Goal: Information Seeking & Learning: Compare options

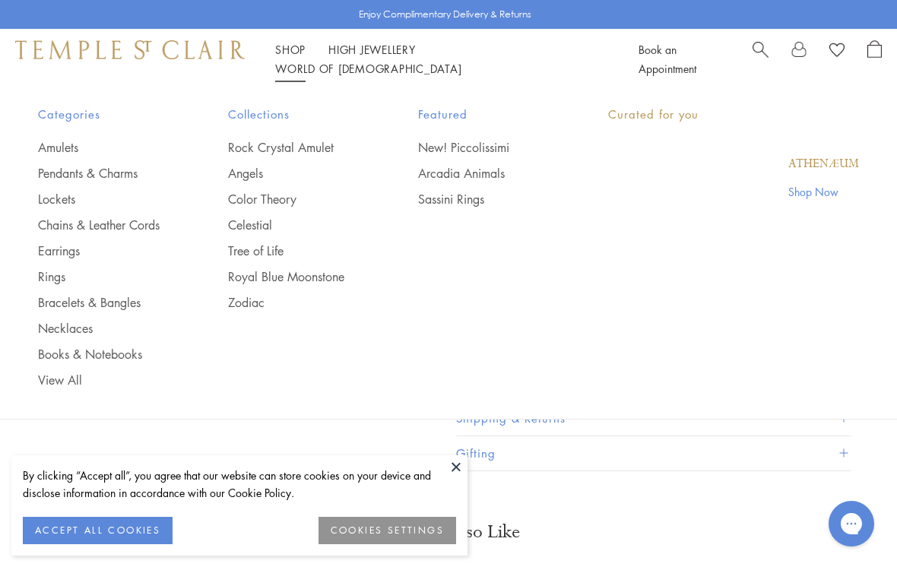
click at [294, 55] on link "Shop Shop" at bounding box center [290, 49] width 30 height 15
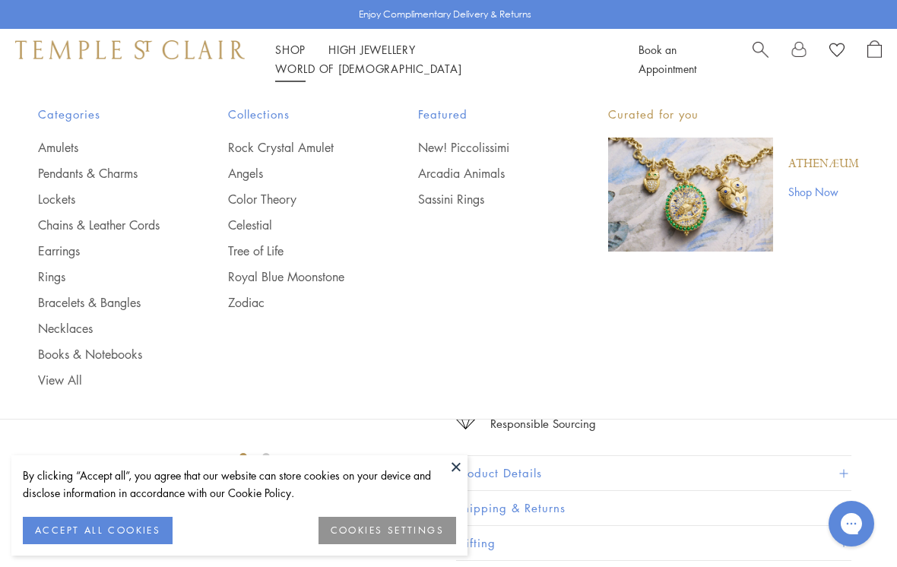
click at [62, 272] on link "Rings" at bounding box center [102, 276] width 129 height 17
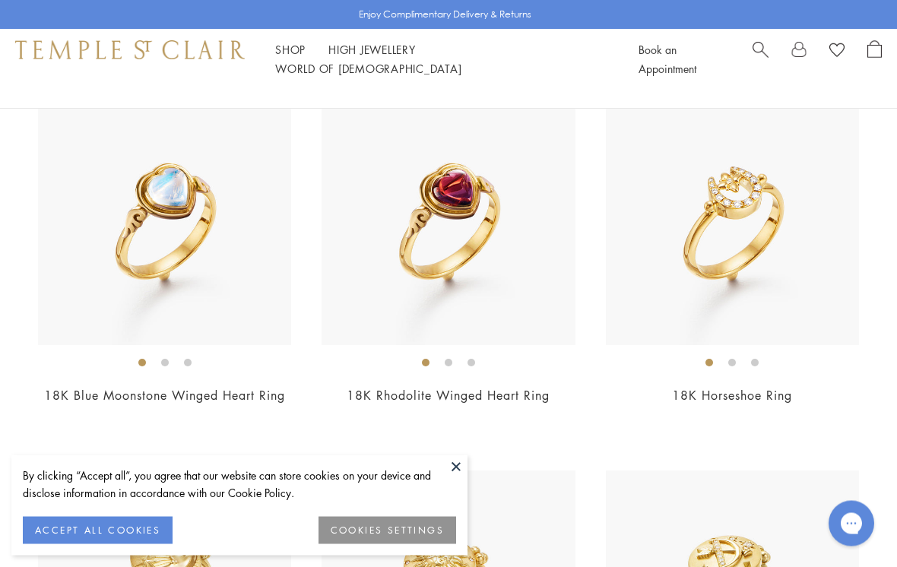
scroll to position [3216, 0]
click at [764, 426] on div "New New New Limited Edition • New Limited Edition • New Limited Edition • New" at bounding box center [448, 92] width 897 height 6059
click at [797, 257] on img at bounding box center [732, 218] width 253 height 253
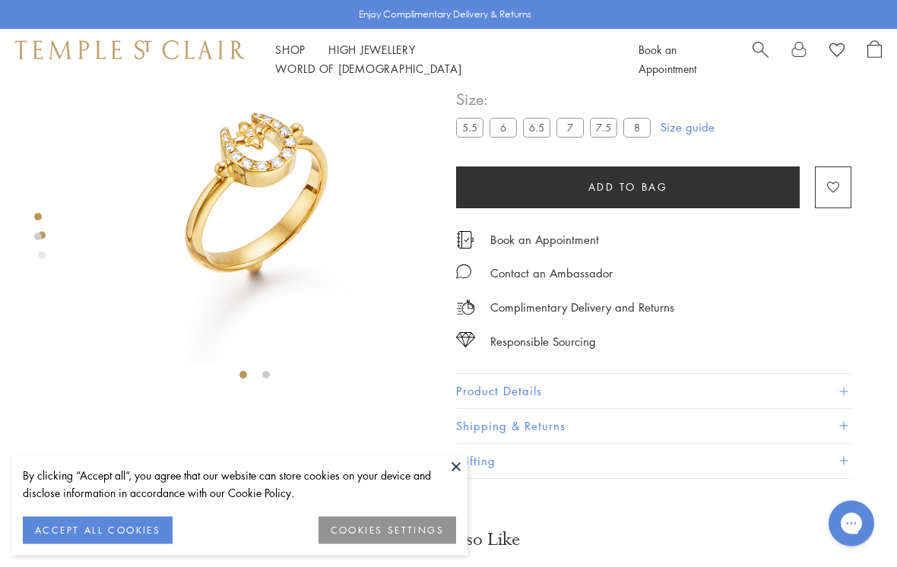
scroll to position [90, 0]
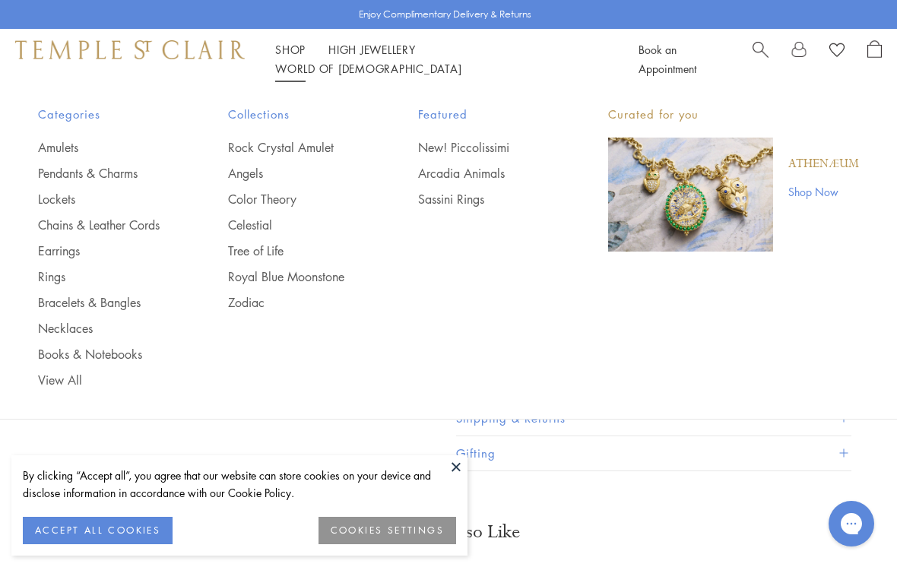
click at [59, 148] on link "Amulets" at bounding box center [102, 147] width 129 height 17
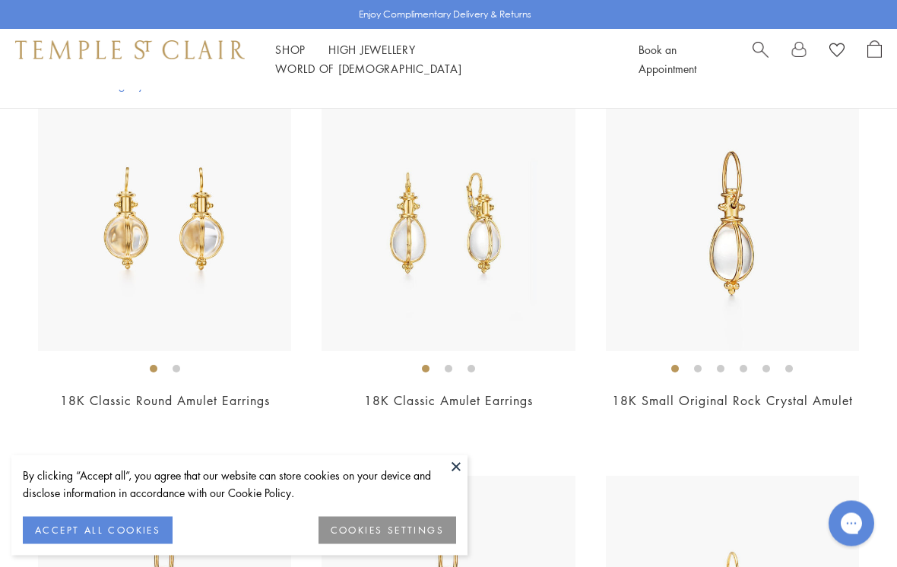
scroll to position [2092, 0]
click at [775, 266] on img at bounding box center [732, 223] width 253 height 253
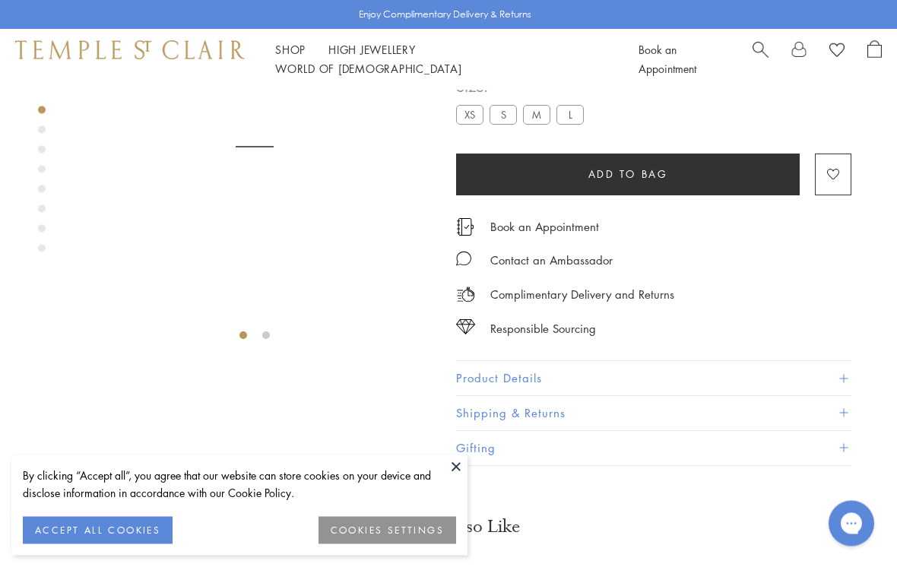
scroll to position [90, 0]
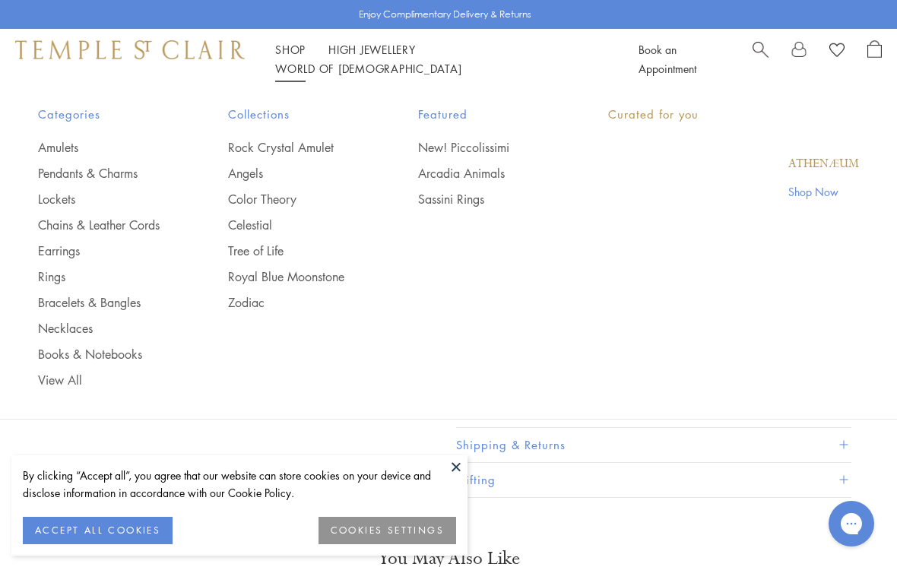
click at [289, 57] on link "Shop Shop" at bounding box center [290, 49] width 30 height 15
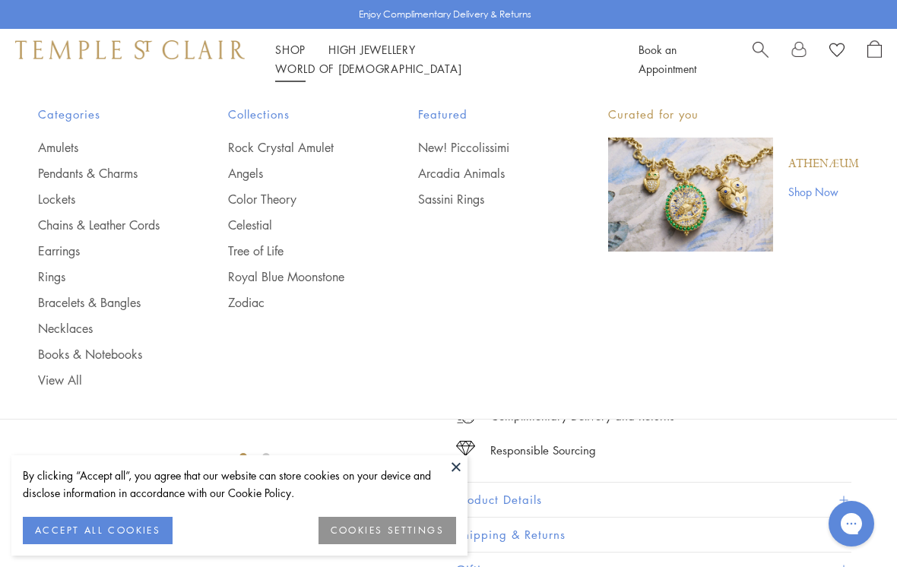
click at [126, 204] on link "Lockets" at bounding box center [102, 199] width 129 height 17
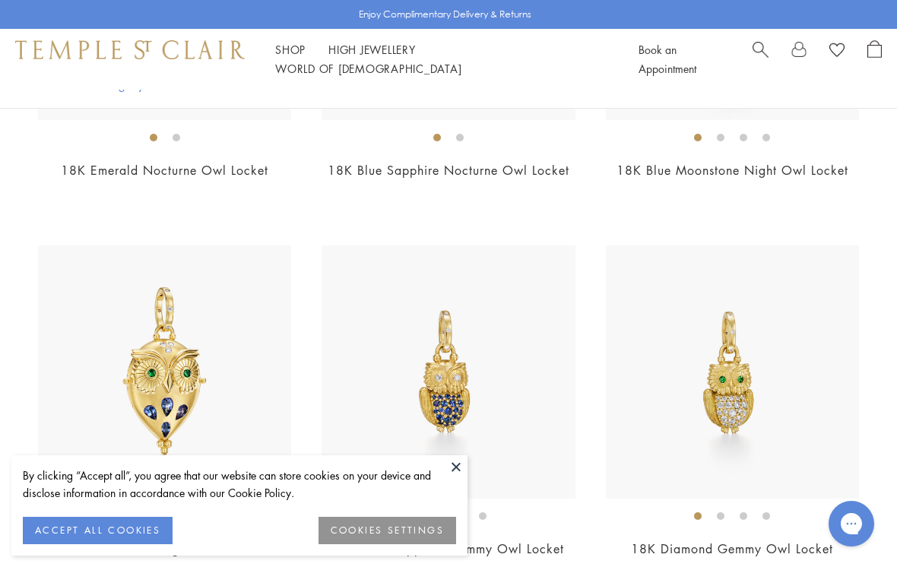
scroll to position [350, 0]
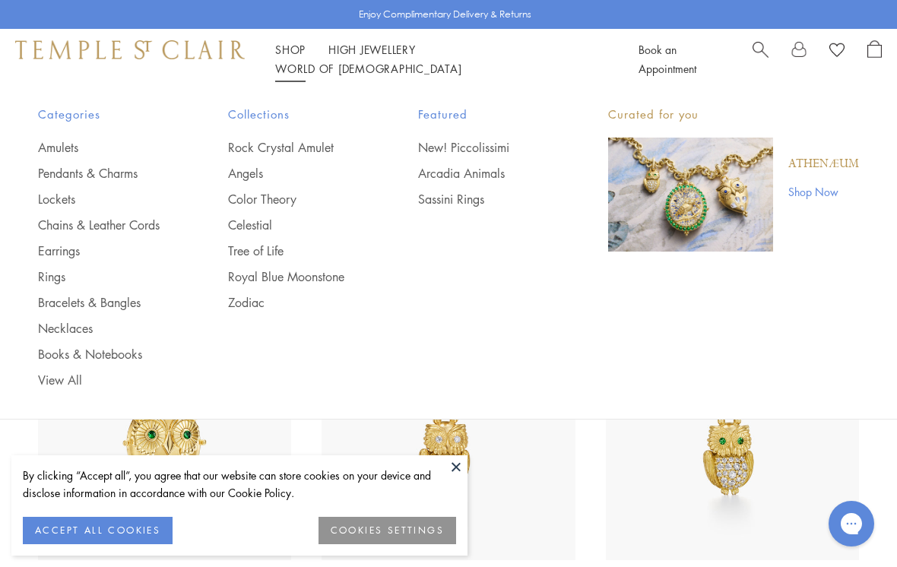
click at [154, 226] on link "Chains & Leather Cords" at bounding box center [102, 225] width 129 height 17
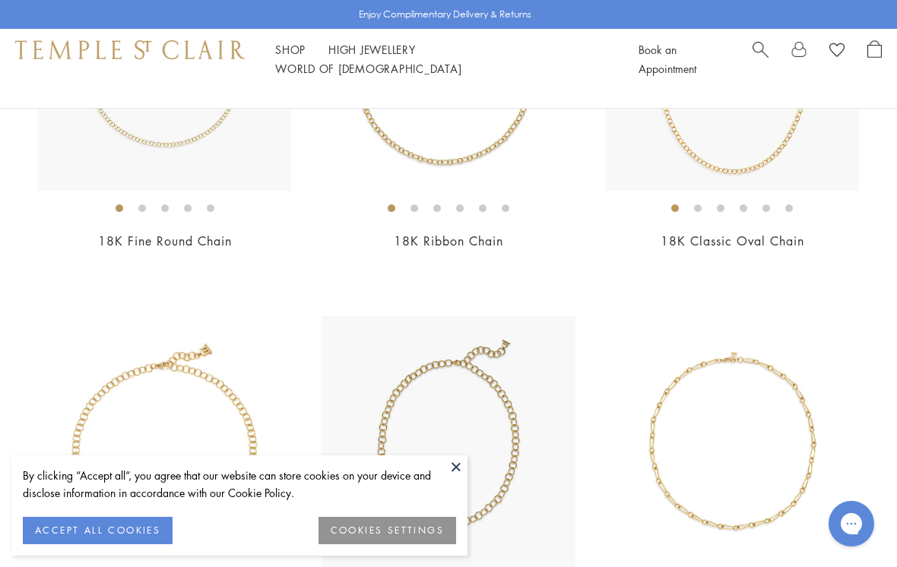
click at [460, 478] on button at bounding box center [456, 466] width 23 height 23
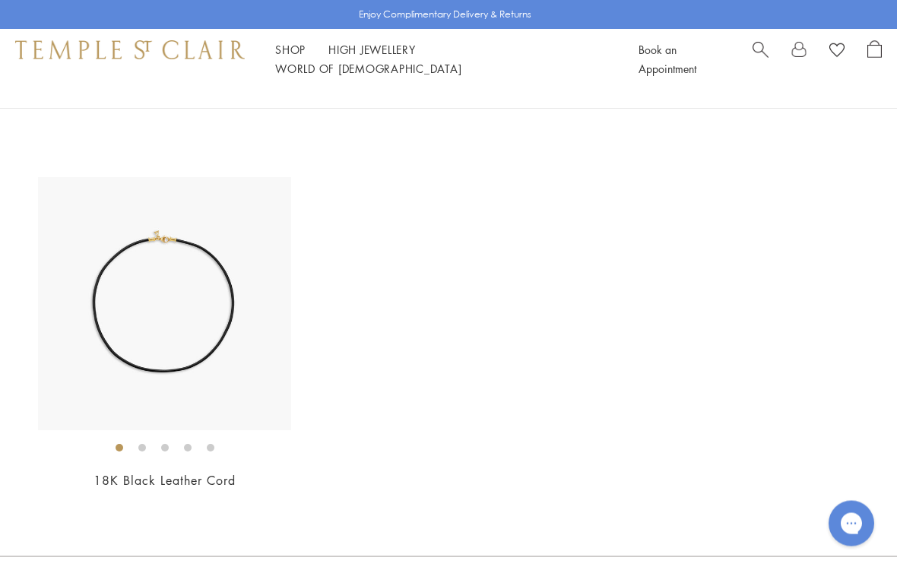
scroll to position [2869, 0]
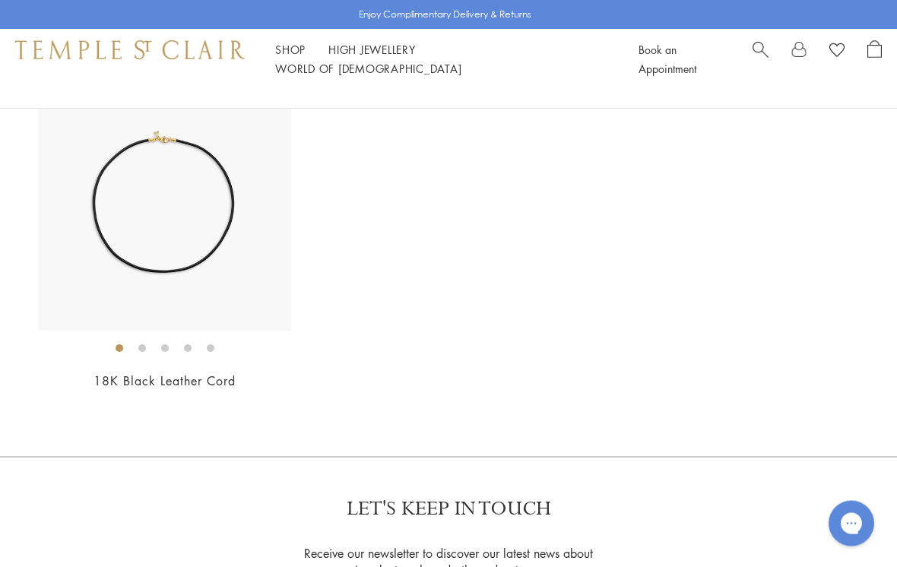
click at [193, 219] on img at bounding box center [164, 204] width 253 height 253
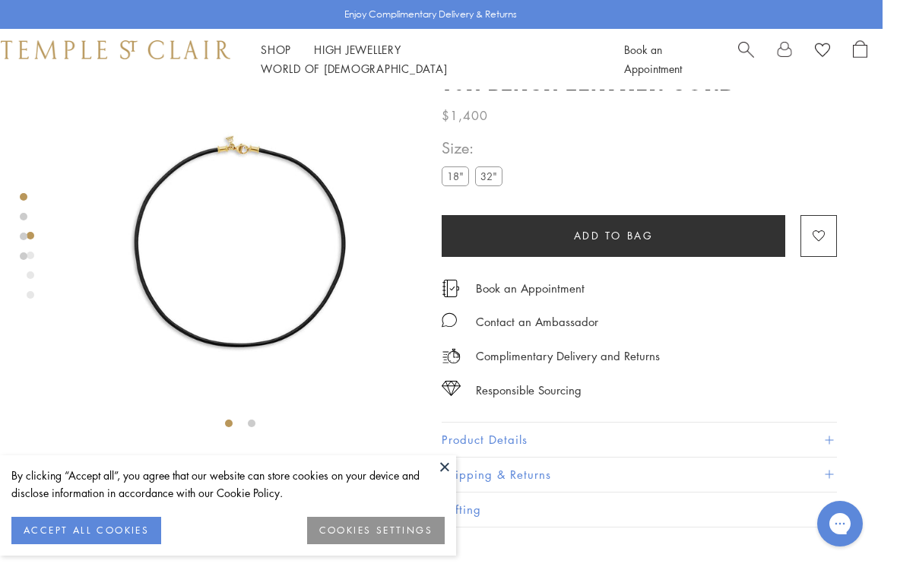
scroll to position [0, 3]
